Goal: Check status: Check status

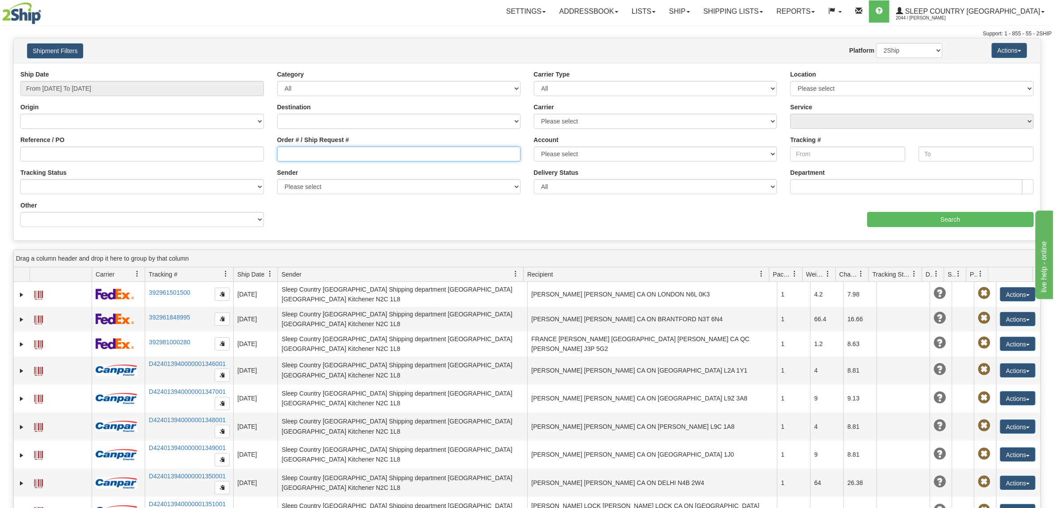
click at [472, 151] on input "Order # / Ship Request #" at bounding box center [399, 154] width 244 height 15
paste input "36I063705"
type input "36I063705"
click at [144, 92] on input "From [DATE] To [DATE]" at bounding box center [142, 88] width 244 height 15
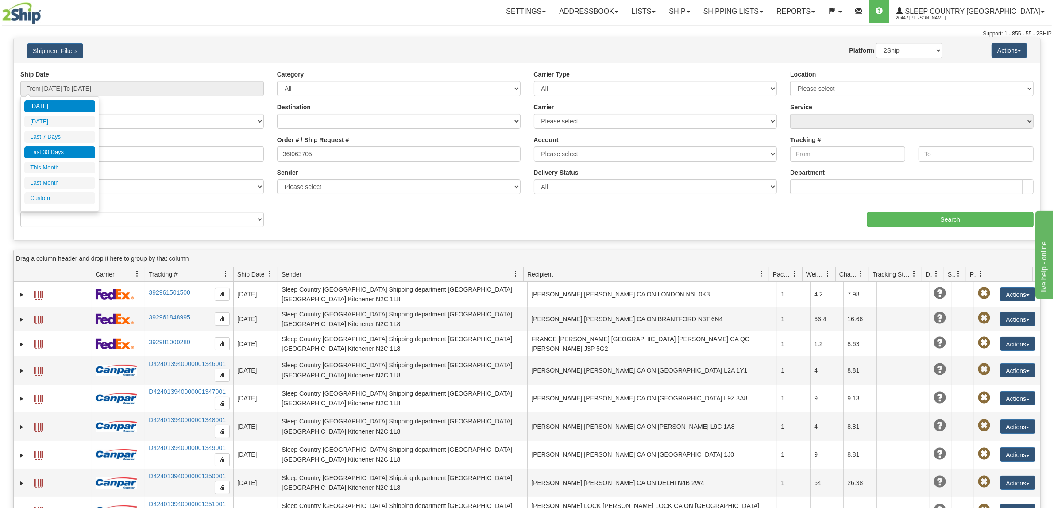
click at [76, 159] on li "Last 30 Days" at bounding box center [59, 153] width 71 height 12
type input "From [DATE] To [DATE]"
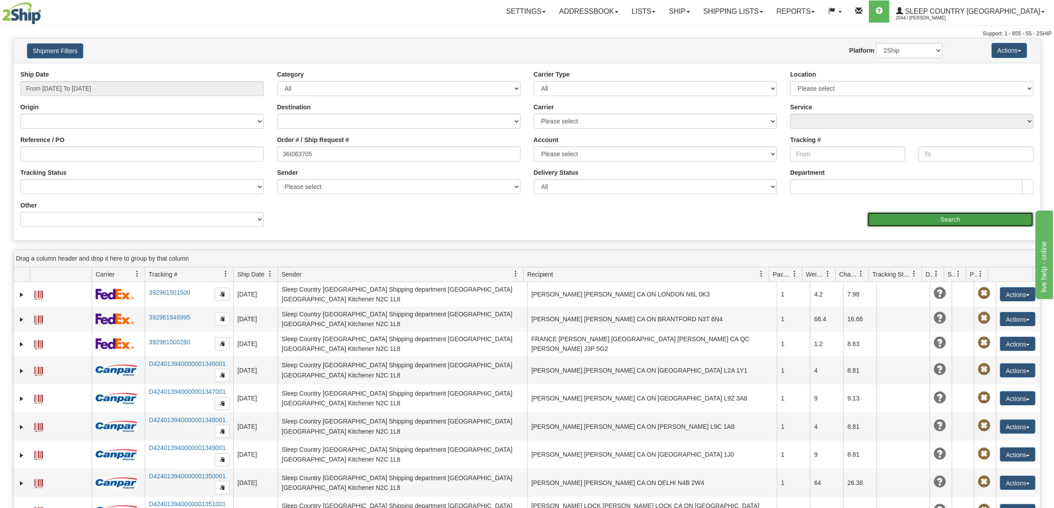
click at [940, 217] on input "Search" at bounding box center [950, 219] width 167 height 15
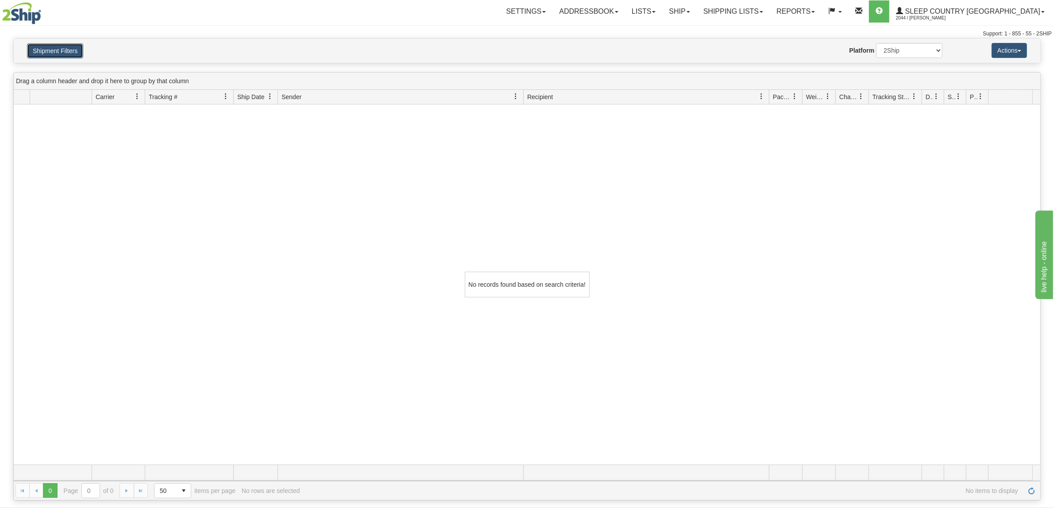
click at [83, 53] on button "Shipment Filters" at bounding box center [55, 50] width 56 height 15
